Goal: Task Accomplishment & Management: Manage account settings

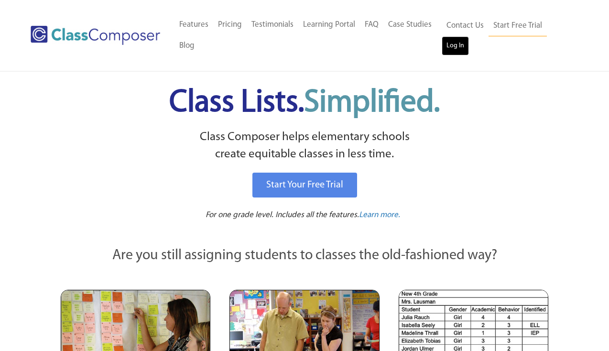
click at [461, 53] on link "Log In" at bounding box center [455, 45] width 27 height 19
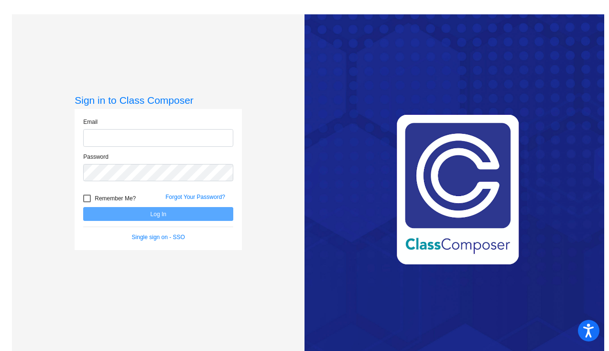
click at [114, 142] on input "email" at bounding box center [158, 138] width 150 height 18
type input "[EMAIL_ADDRESS][DOMAIN_NAME]"
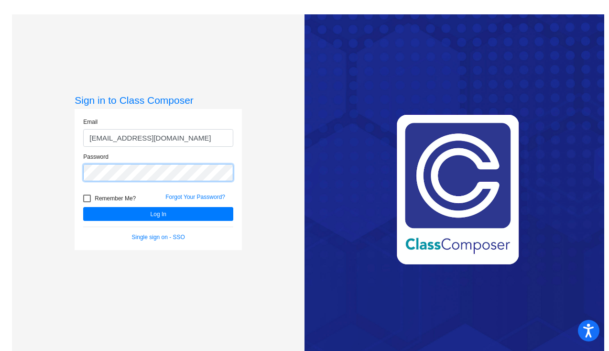
click at [83, 207] on button "Log In" at bounding box center [158, 214] width 150 height 14
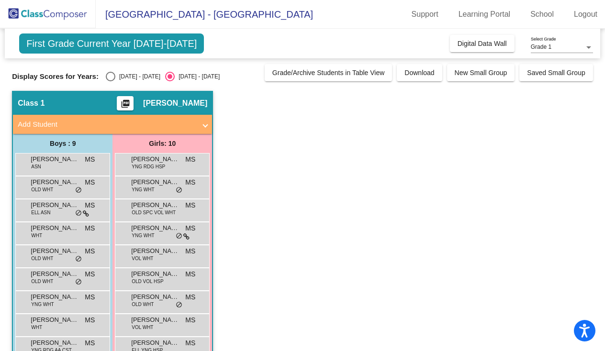
click at [110, 80] on div "Select an option" at bounding box center [111, 77] width 10 height 10
click at [110, 81] on input "[DATE] - [DATE]" at bounding box center [110, 81] width 0 height 0
radio input "true"
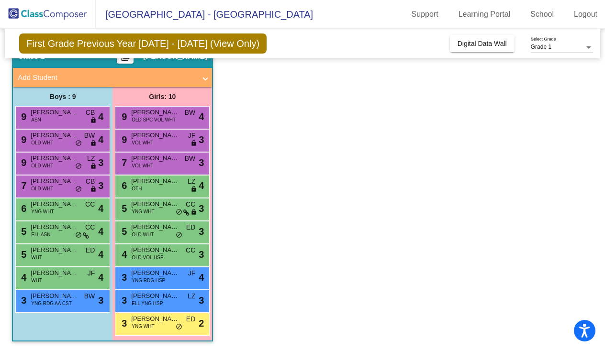
click at [131, 62] on mat-icon "picture_as_pdf" at bounding box center [125, 58] width 11 height 13
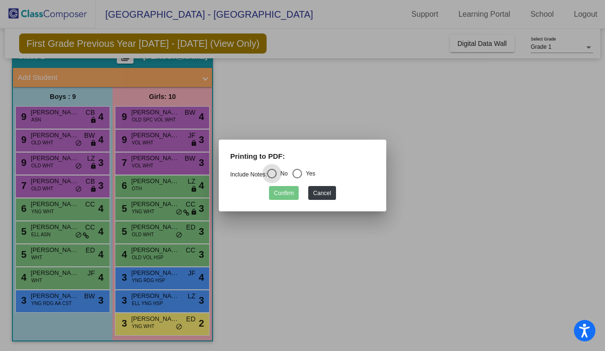
click at [297, 175] on div "Select an option" at bounding box center [297, 174] width 10 height 10
click at [297, 178] on input "Yes" at bounding box center [297, 178] width 0 height 0
radio input "true"
click at [286, 191] on button "Confirm" at bounding box center [284, 193] width 30 height 14
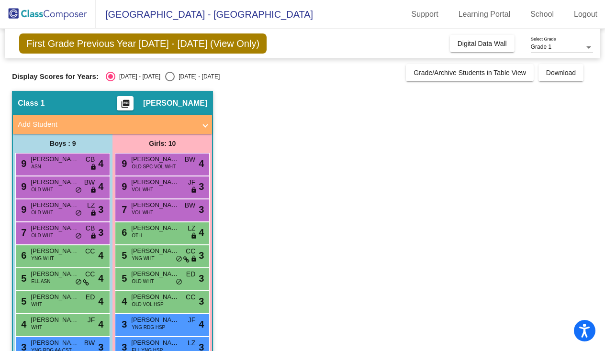
click at [185, 102] on span "Maitri Shah" at bounding box center [175, 104] width 64 height 10
click at [131, 103] on mat-icon "picture_as_pdf" at bounding box center [125, 105] width 11 height 13
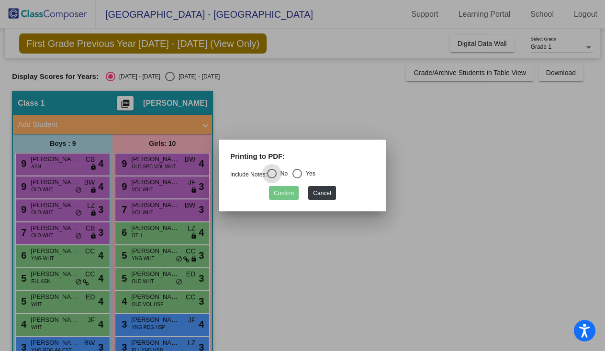
click at [300, 171] on div "Select an option" at bounding box center [297, 174] width 10 height 10
click at [297, 178] on input "Yes" at bounding box center [297, 178] width 0 height 0
radio input "true"
click at [289, 193] on button "Confirm" at bounding box center [284, 193] width 30 height 14
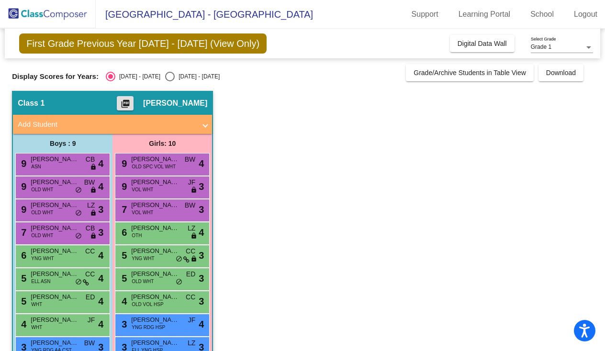
click at [208, 126] on mat-expansion-panel-header "Add Student" at bounding box center [112, 124] width 199 height 19
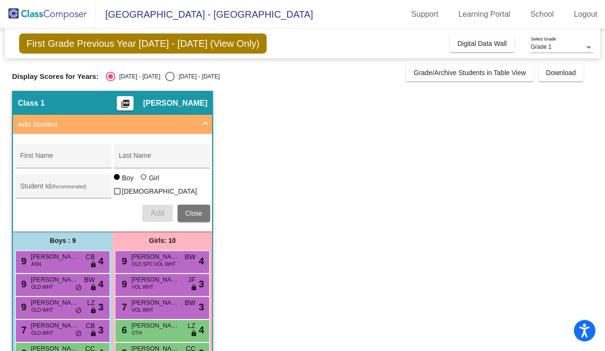
click at [208, 126] on mat-expansion-panel-header "Add Student" at bounding box center [112, 124] width 199 height 19
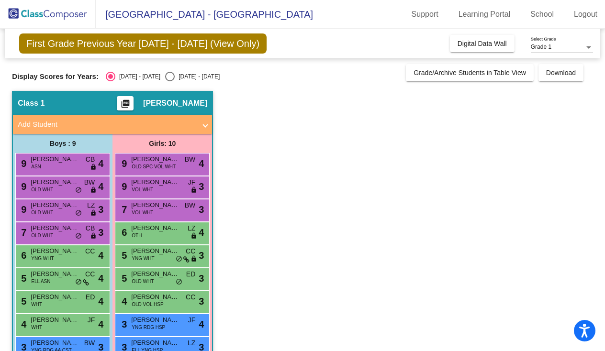
scroll to position [47, 0]
